Goal: Task Accomplishment & Management: Manage account settings

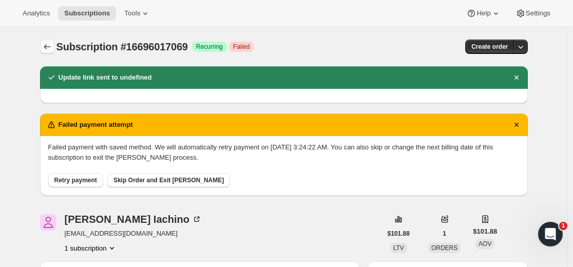
click at [46, 45] on icon "Subscriptions" at bounding box center [47, 47] width 10 height 10
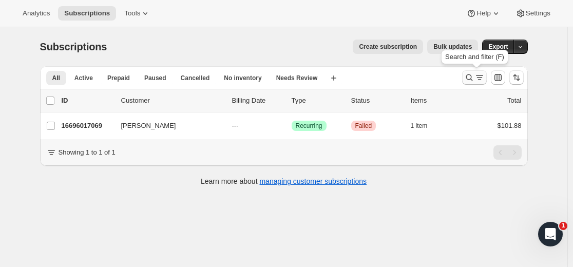
click at [474, 81] on icon "Search and filter results" at bounding box center [469, 77] width 10 height 10
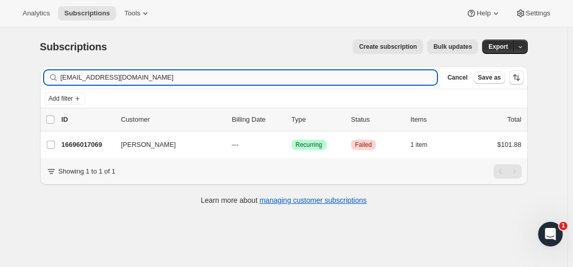
click at [362, 77] on input "[EMAIL_ADDRESS][DOMAIN_NAME]" at bounding box center [249, 77] width 377 height 14
type input "[EMAIL_ADDRESS][DOMAIN_NAME]"
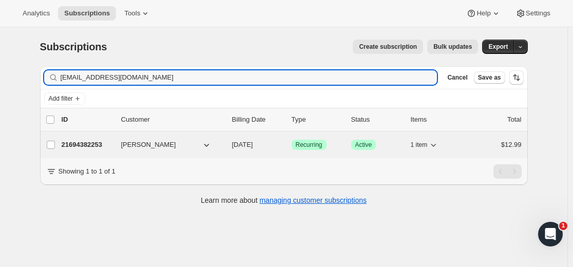
click at [94, 143] on p "21694382253" at bounding box center [87, 145] width 51 height 10
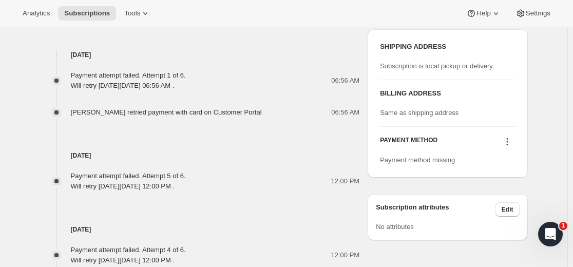
scroll to position [514, 0]
click at [509, 143] on icon at bounding box center [507, 141] width 10 height 10
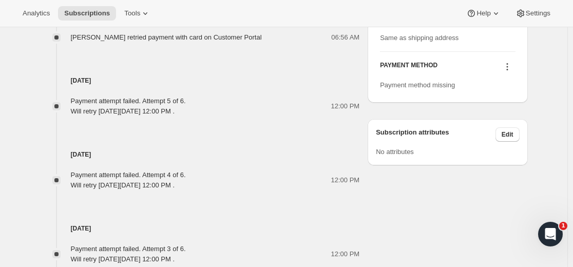
scroll to position [565, 0]
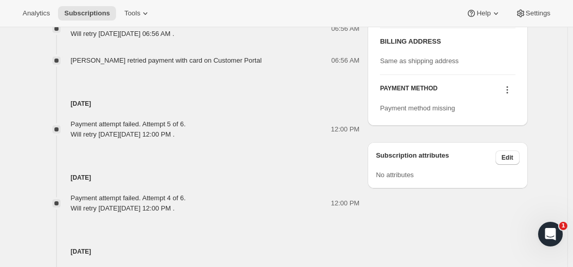
click at [511, 89] on icon at bounding box center [507, 90] width 10 height 10
click at [500, 111] on span "Select payment method" at bounding box center [506, 109] width 70 height 8
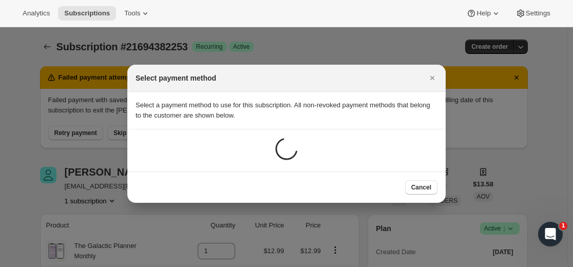
scroll to position [0, 0]
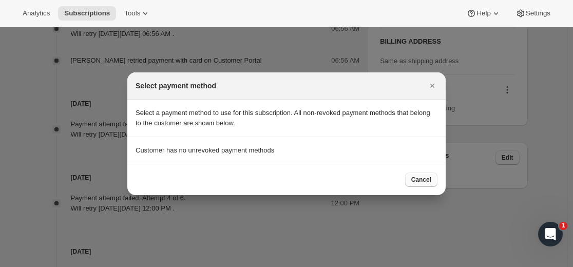
click at [421, 181] on span "Cancel" at bounding box center [421, 180] width 20 height 8
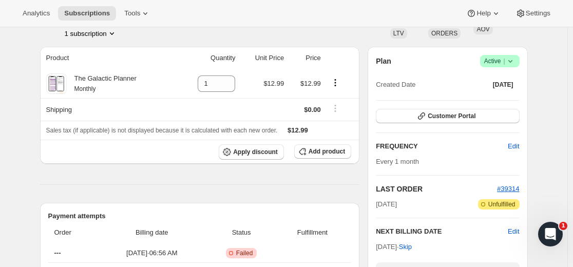
scroll to position [106, 0]
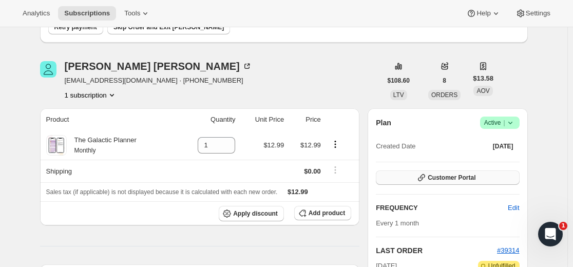
click at [461, 179] on span "Customer Portal" at bounding box center [452, 178] width 48 height 8
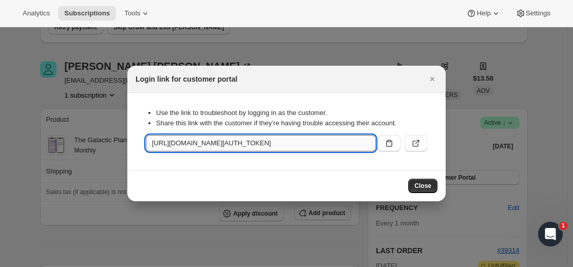
click at [343, 143] on input "[URL][DOMAIN_NAME][AUTH_TOKEN]" at bounding box center [261, 143] width 230 height 16
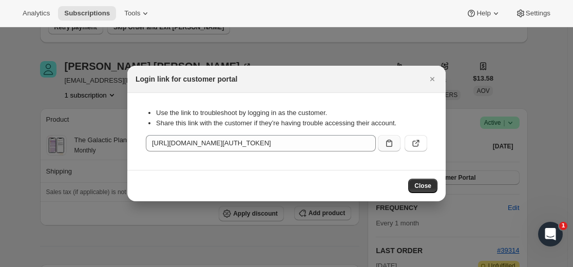
click at [388, 143] on icon ":rak:" at bounding box center [389, 143] width 10 height 10
click at [423, 184] on span "Close" at bounding box center [422, 186] width 17 height 8
